Goal: Information Seeking & Learning: Check status

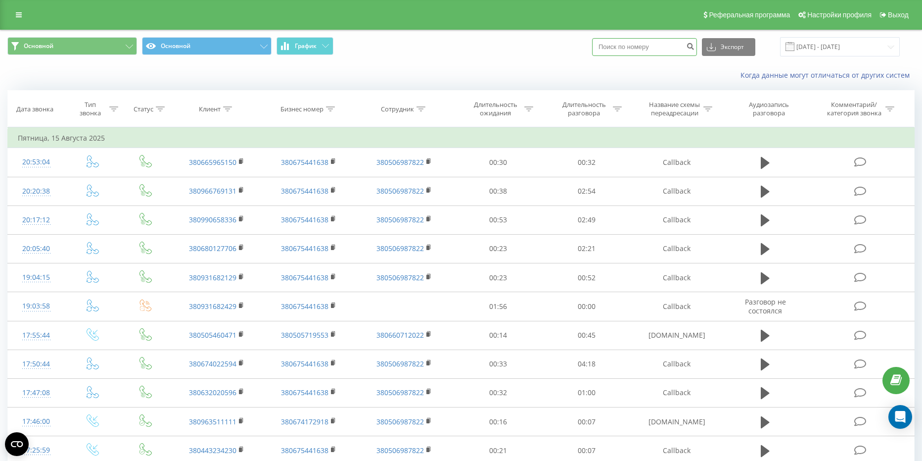
click at [640, 53] on input at bounding box center [644, 47] width 105 height 18
paste input "0981209855"
type input "0981209855"
